Goal: Task Accomplishment & Management: Complete application form

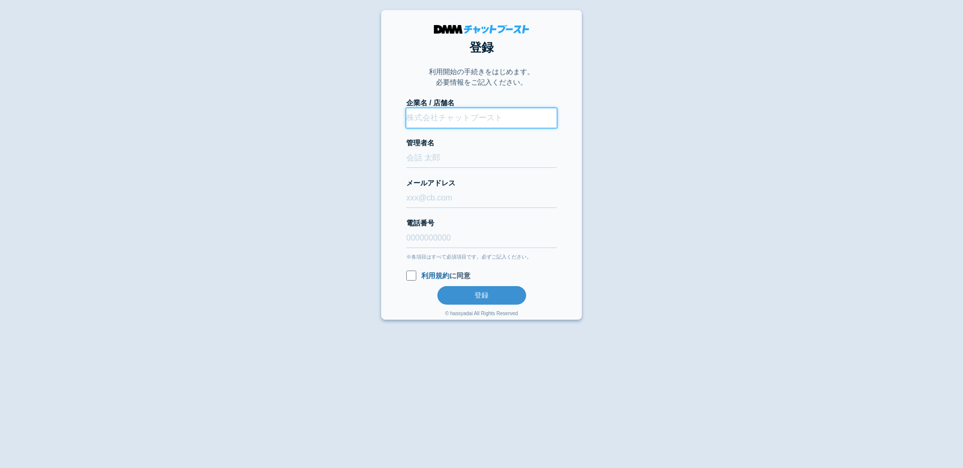
click at [462, 121] on input "企業名 / 店舗名" at bounding box center [481, 118] width 150 height 20
type input "村テストShopify"
click at [440, 158] on input "管理者名" at bounding box center [481, 158] width 150 height 20
type input "管理者"
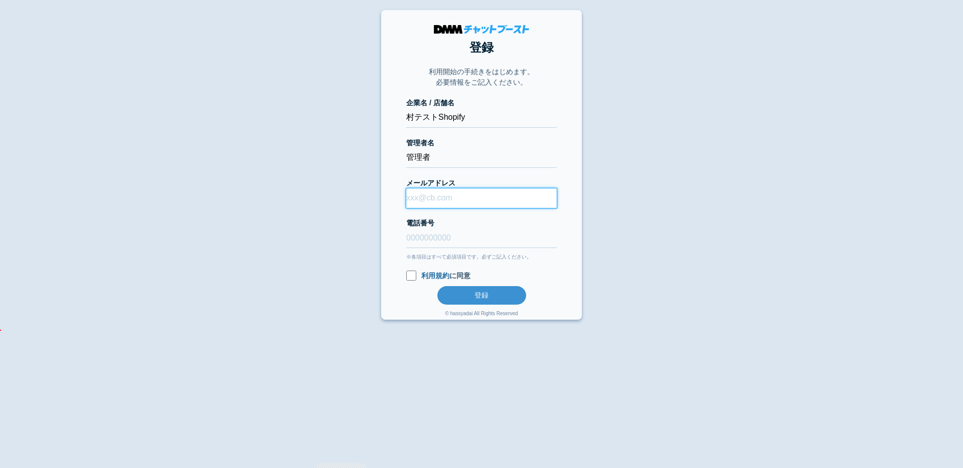
click at [432, 202] on input "メールアドレス" at bounding box center [481, 199] width 150 height 20
type input "murakami-norihiro@kcgrp.jp"
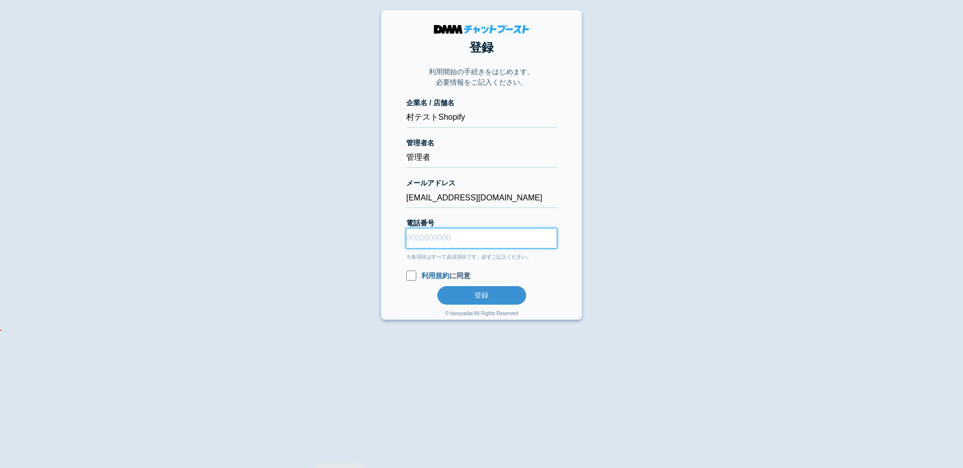
click at [449, 234] on input "電話番号" at bounding box center [481, 239] width 150 height 20
type input "08078051047"
click at [408, 279] on input "利用規約 に同意" at bounding box center [411, 276] width 10 height 10
checkbox input "true"
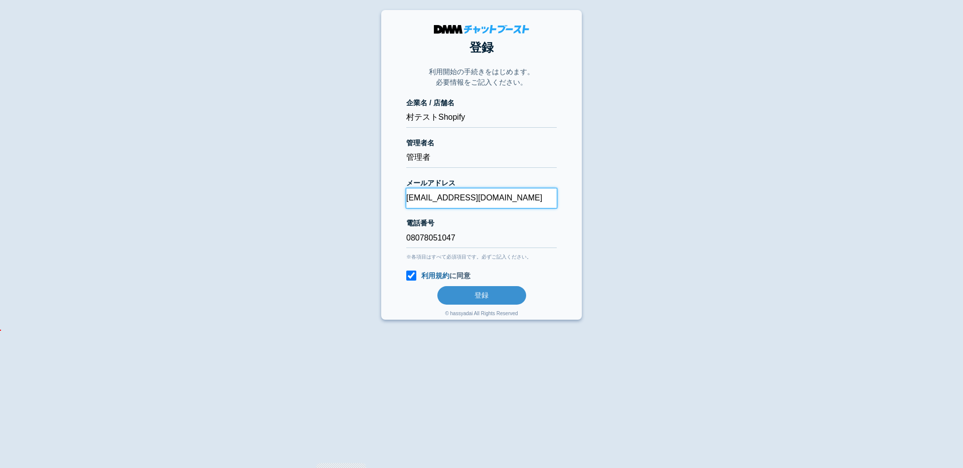
drag, startPoint x: 470, startPoint y: 201, endPoint x: 481, endPoint y: 213, distance: 16.7
click at [471, 201] on input "murakami-norihiro@kcgrp.jp" at bounding box center [481, 199] width 150 height 20
type input "murakami-norihiro+egvqwezaqw@kcgrp.jp"
click at [489, 293] on button "登録" at bounding box center [481, 295] width 89 height 19
